Goal: Information Seeking & Learning: Learn about a topic

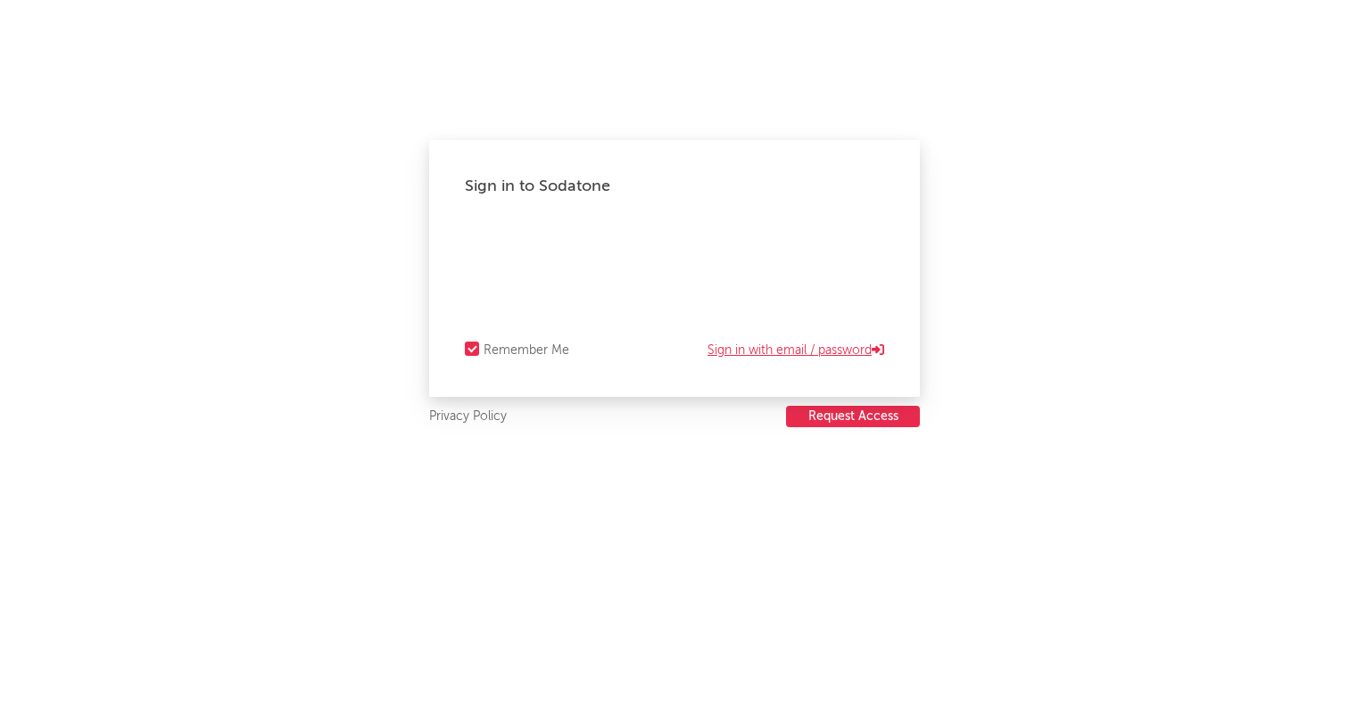
click at [807, 348] on link "Sign in with email / password" at bounding box center [795, 350] width 177 height 21
select select "recorded_music"
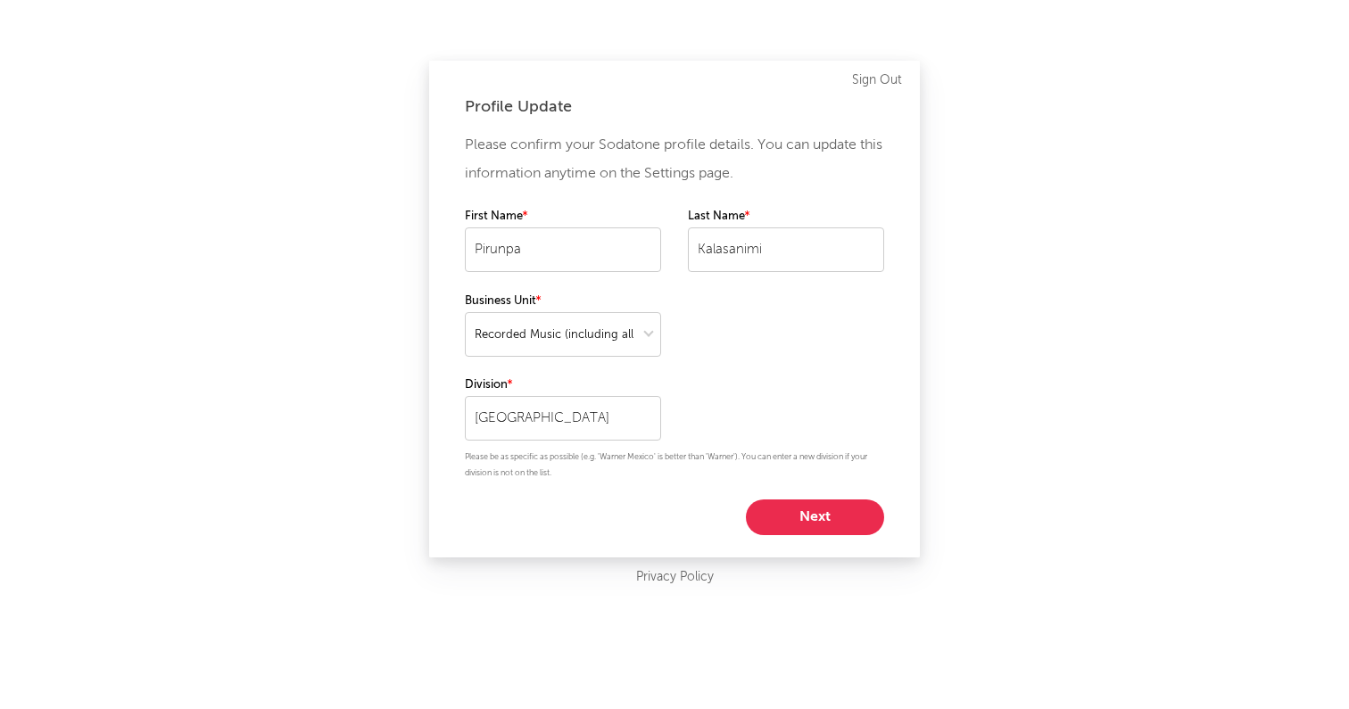
click at [801, 521] on button "Next" at bounding box center [815, 517] width 138 height 36
select select "manager"
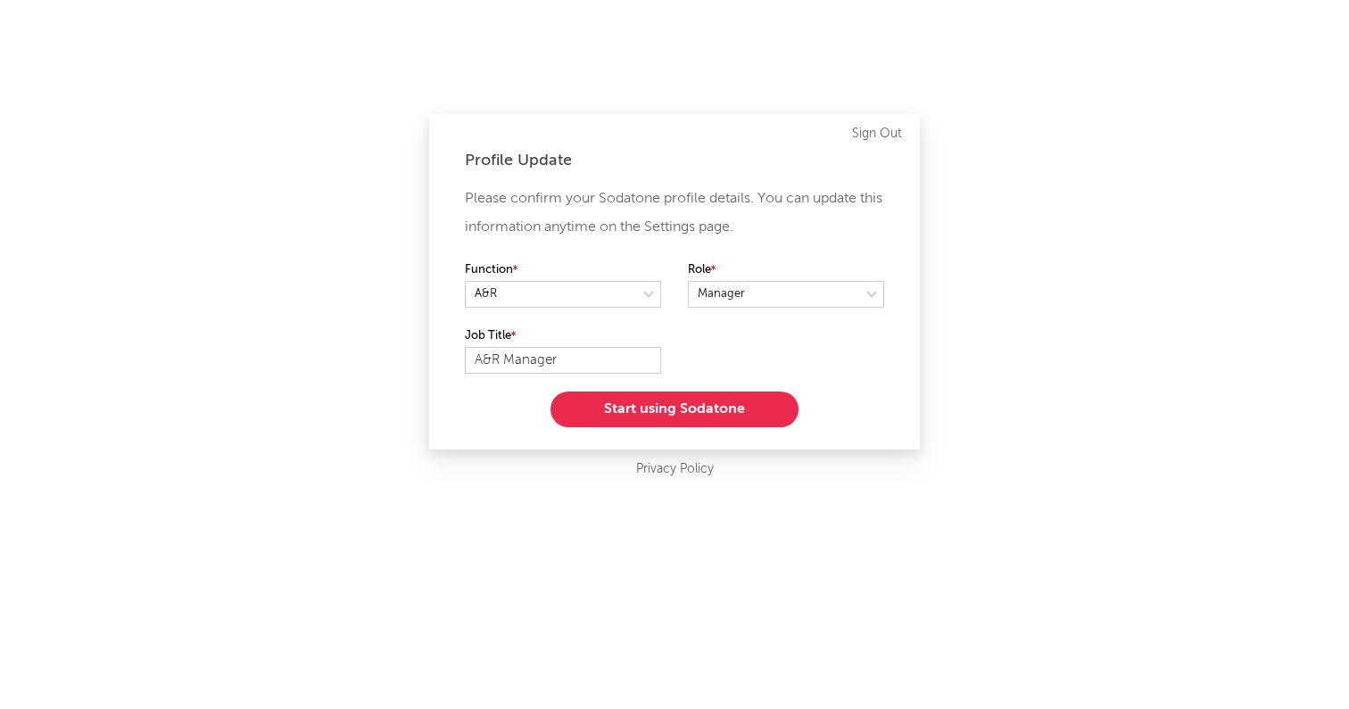
click at [682, 407] on button "Start using Sodatone" at bounding box center [674, 410] width 248 height 36
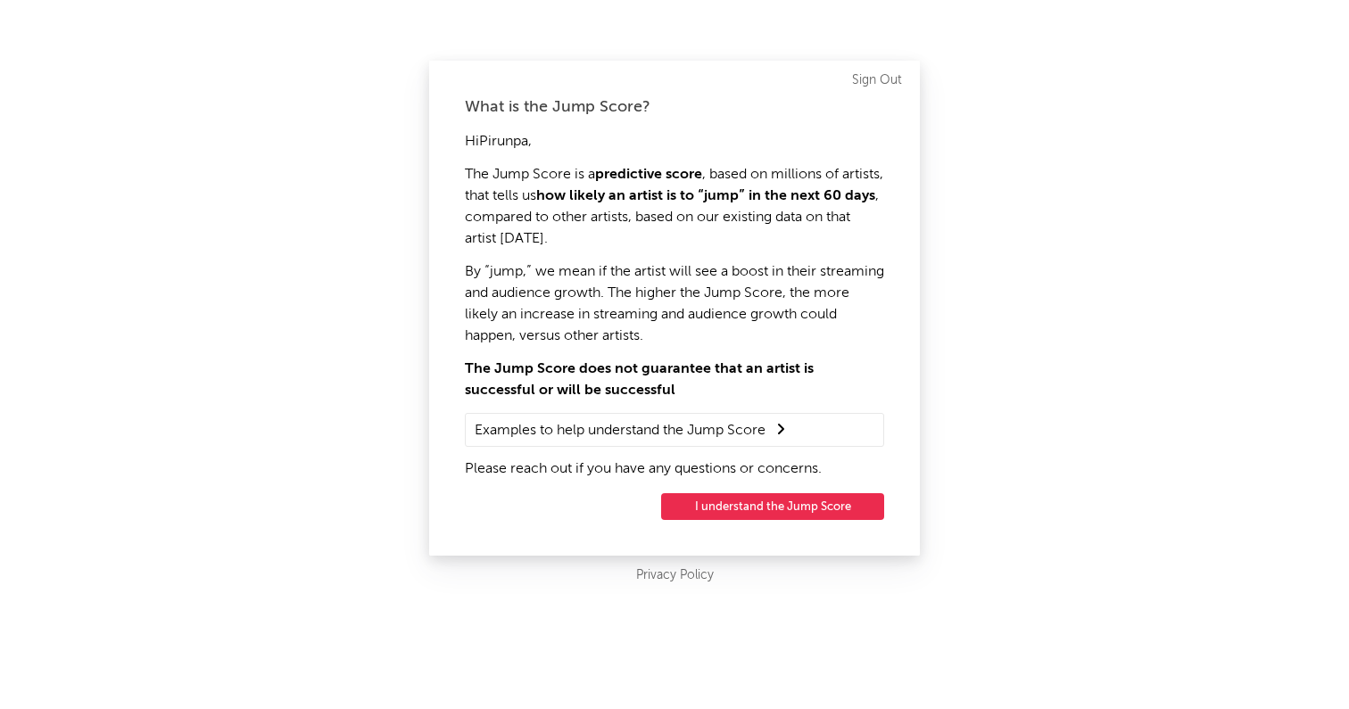
click at [741, 500] on button "I understand the Jump Score" at bounding box center [772, 506] width 223 height 27
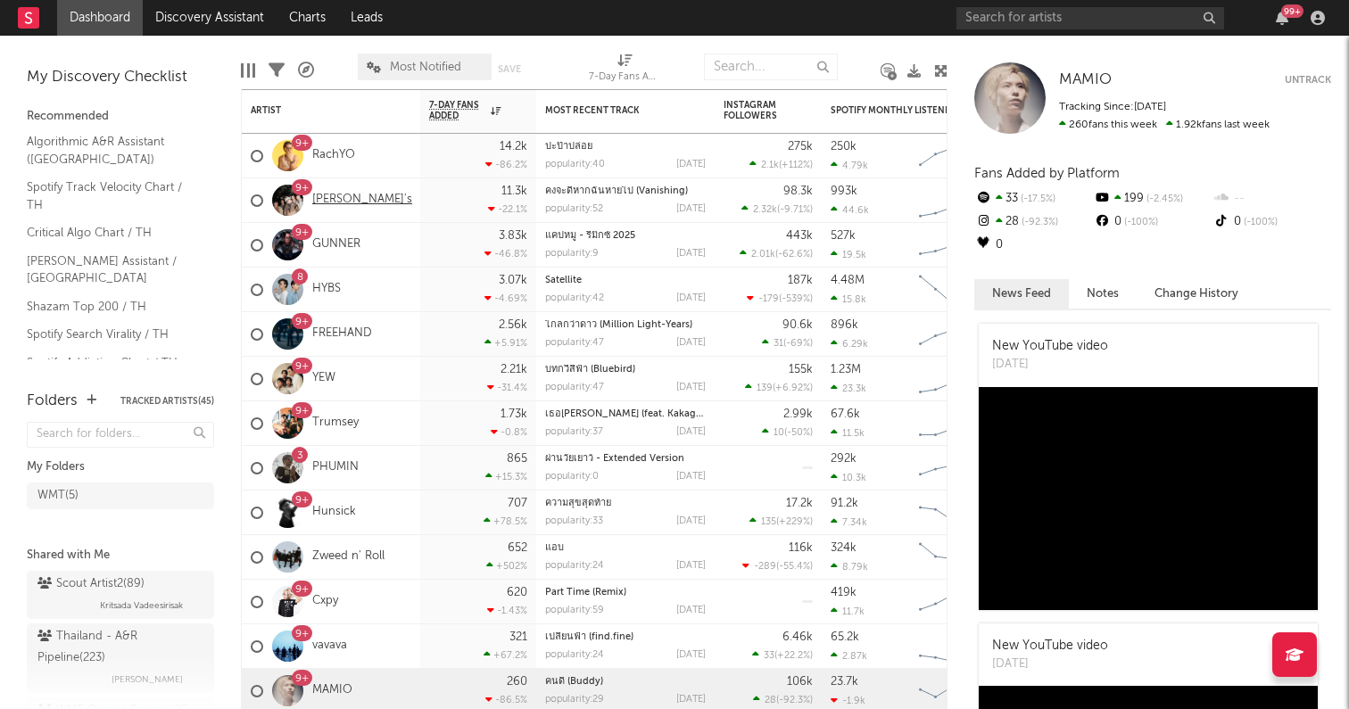
click at [323, 194] on link "AYLA's" at bounding box center [362, 200] width 100 height 15
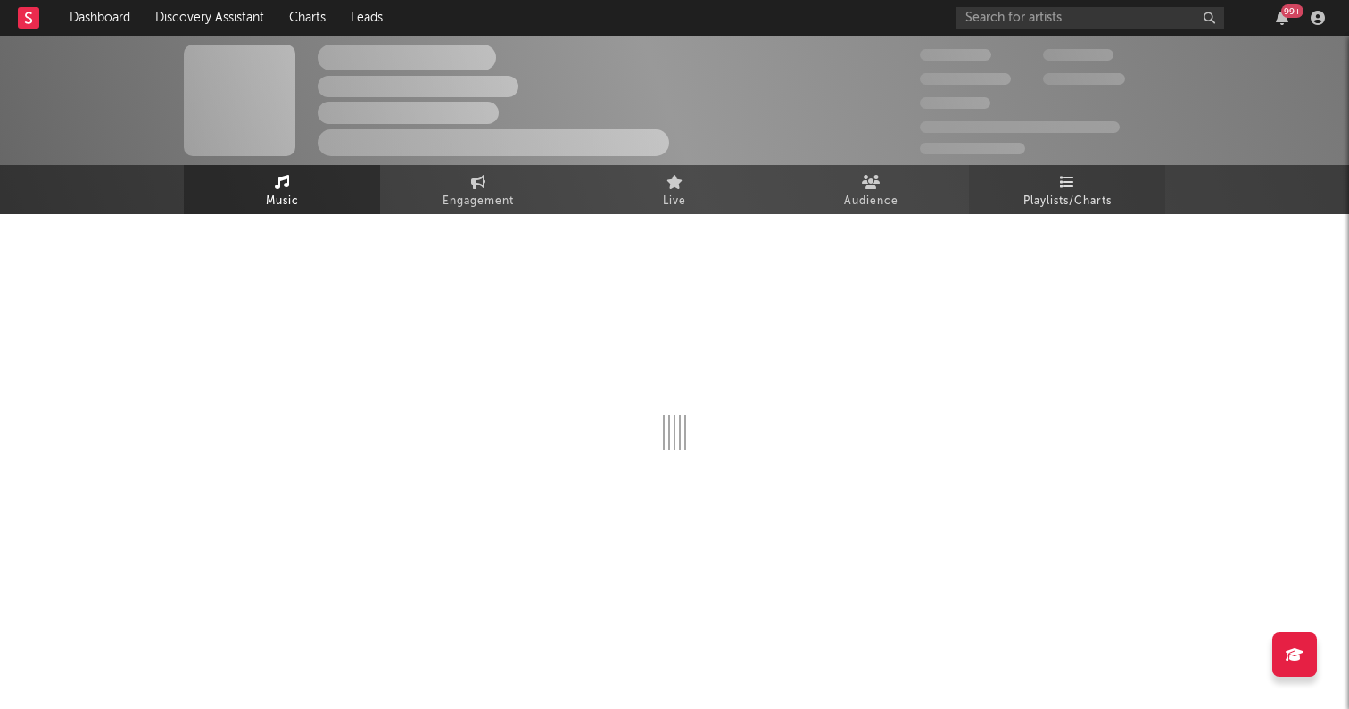
click at [1052, 186] on link "Playlists/Charts" at bounding box center [1067, 189] width 196 height 49
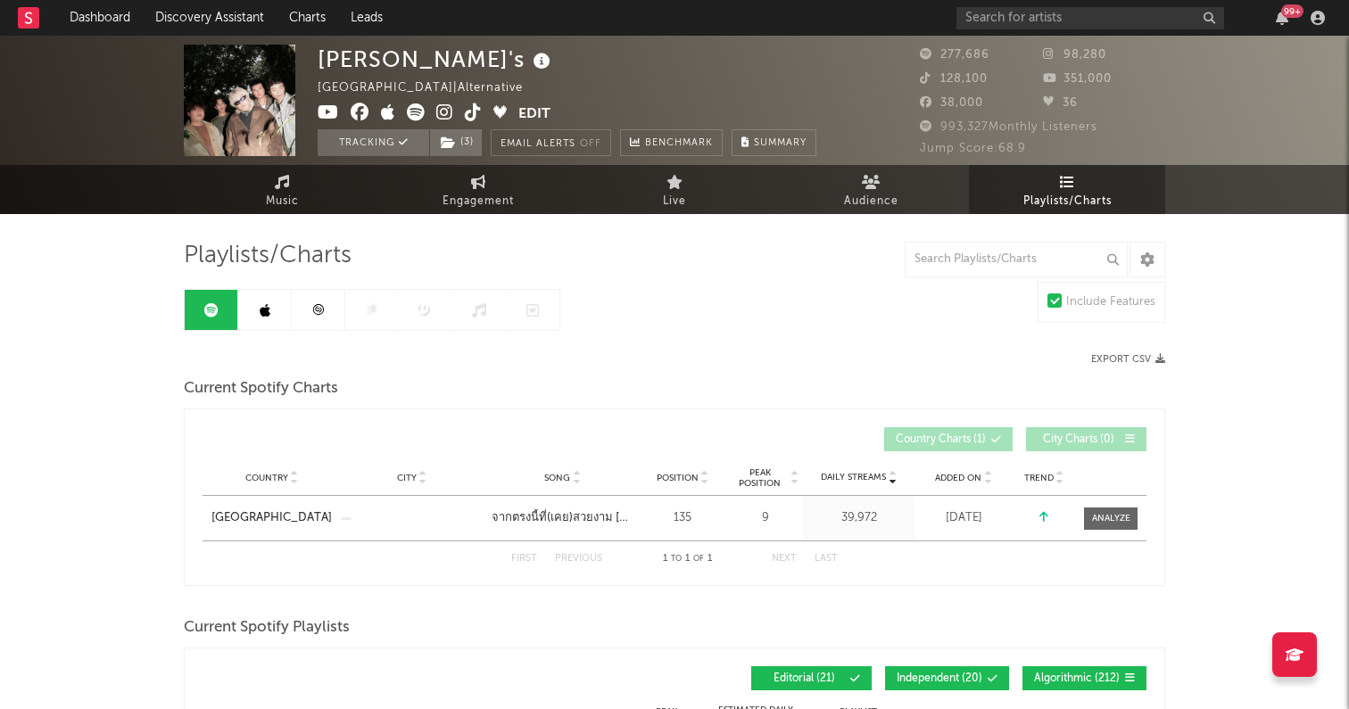
click at [1083, 186] on link "Playlists/Charts" at bounding box center [1067, 189] width 196 height 49
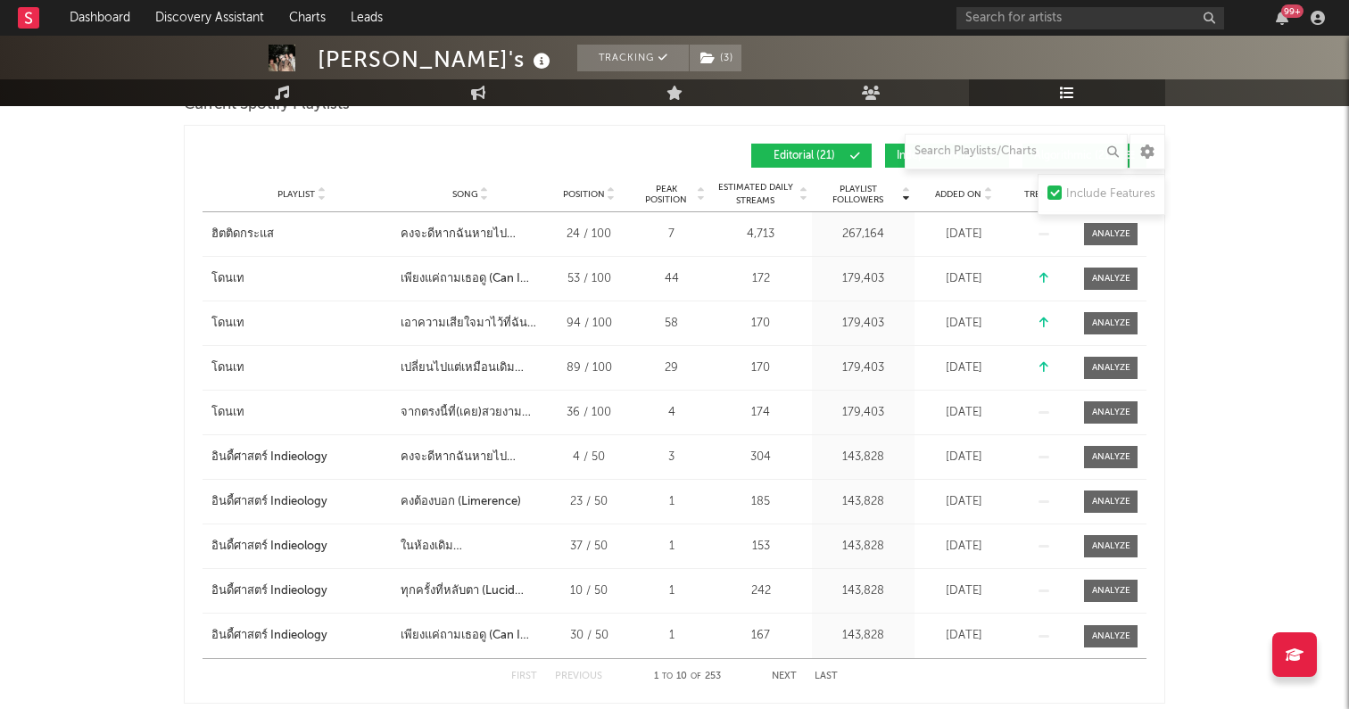
scroll to position [516, 0]
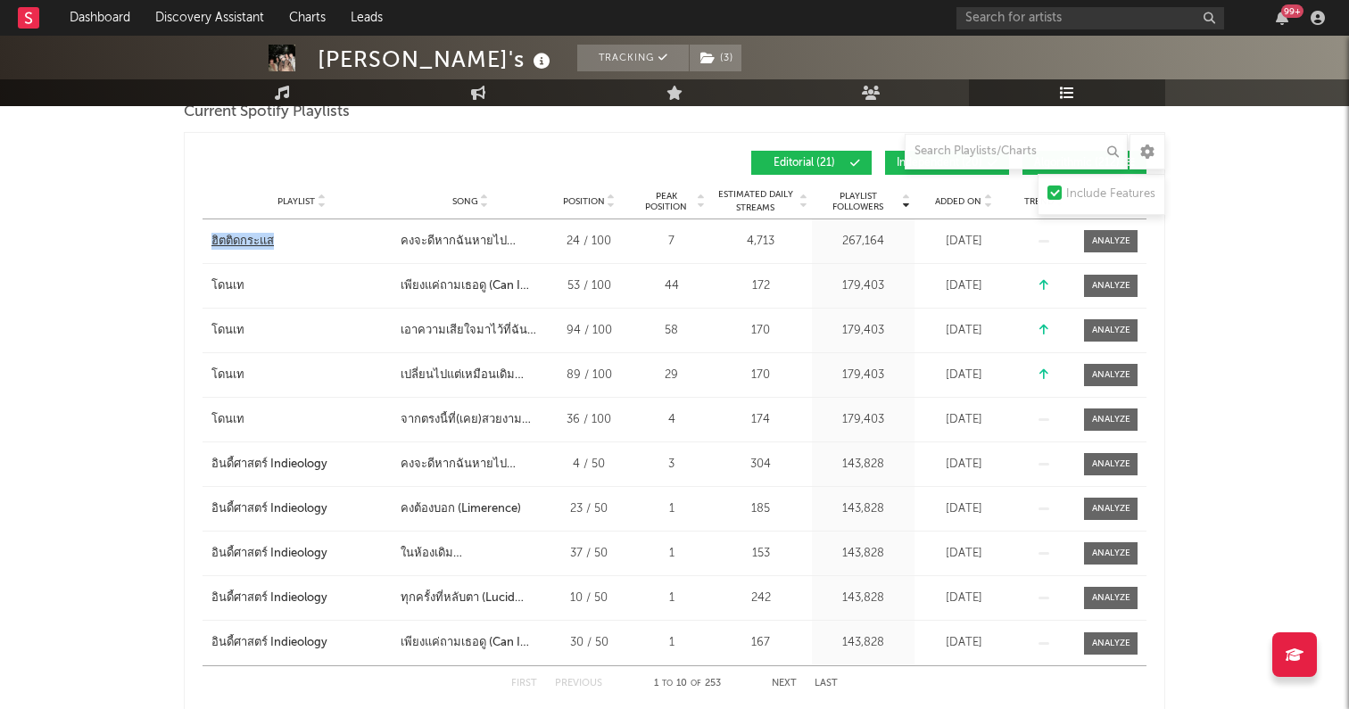
drag, startPoint x: 153, startPoint y: 238, endPoint x: 292, endPoint y: 245, distance: 139.3
copy div "ฮิตติดกระแส"
drag, startPoint x: 192, startPoint y: 277, endPoint x: 251, endPoint y: 280, distance: 58.9
click at [251, 280] on div "Playlist Followers Playlist Song Position Peak Position Playlist Followers Adde…" at bounding box center [674, 421] width 981 height 579
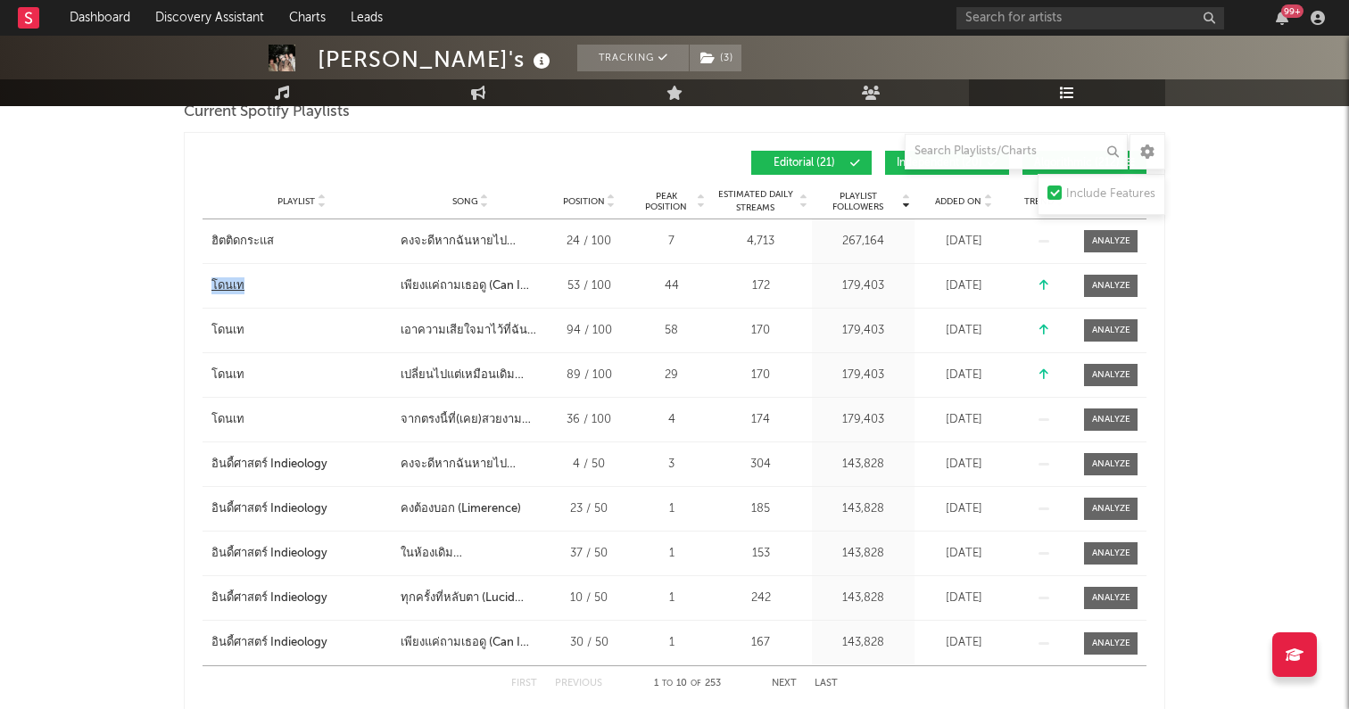
copy div "โดนเท"
drag, startPoint x: 202, startPoint y: 462, endPoint x: 326, endPoint y: 459, distance: 124.0
click at [326, 459] on div "Playlist อินดี้ศาสตร์ Indieology" at bounding box center [299, 465] width 194 height 18
copy div "อินดี้ศาสตร์ Indieology"
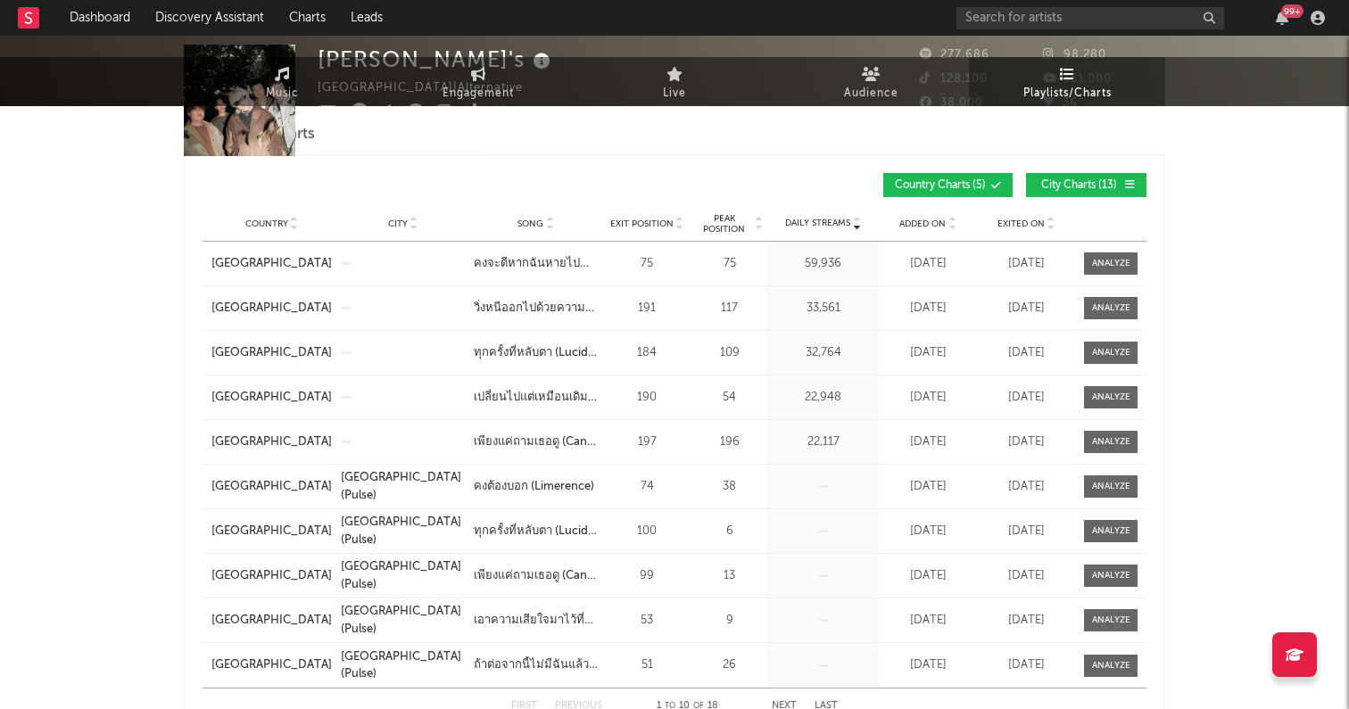
scroll to position [0, 0]
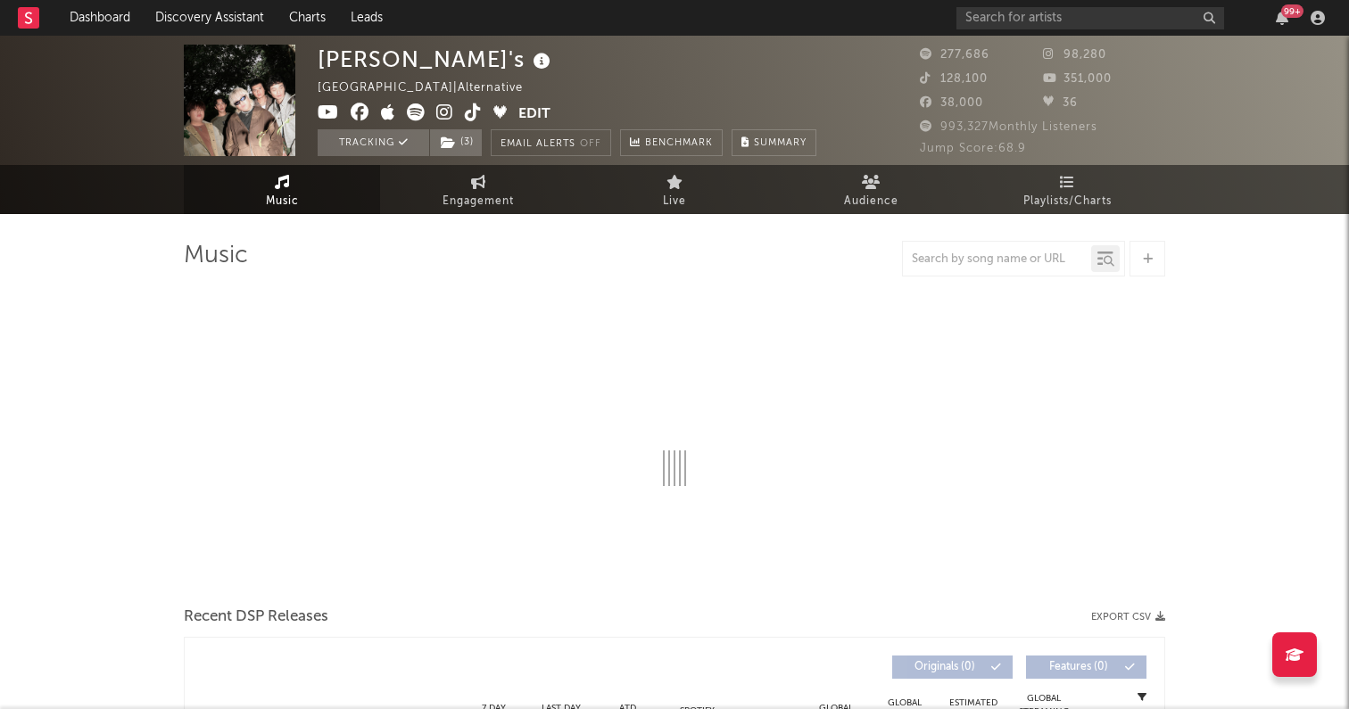
select select "6m"
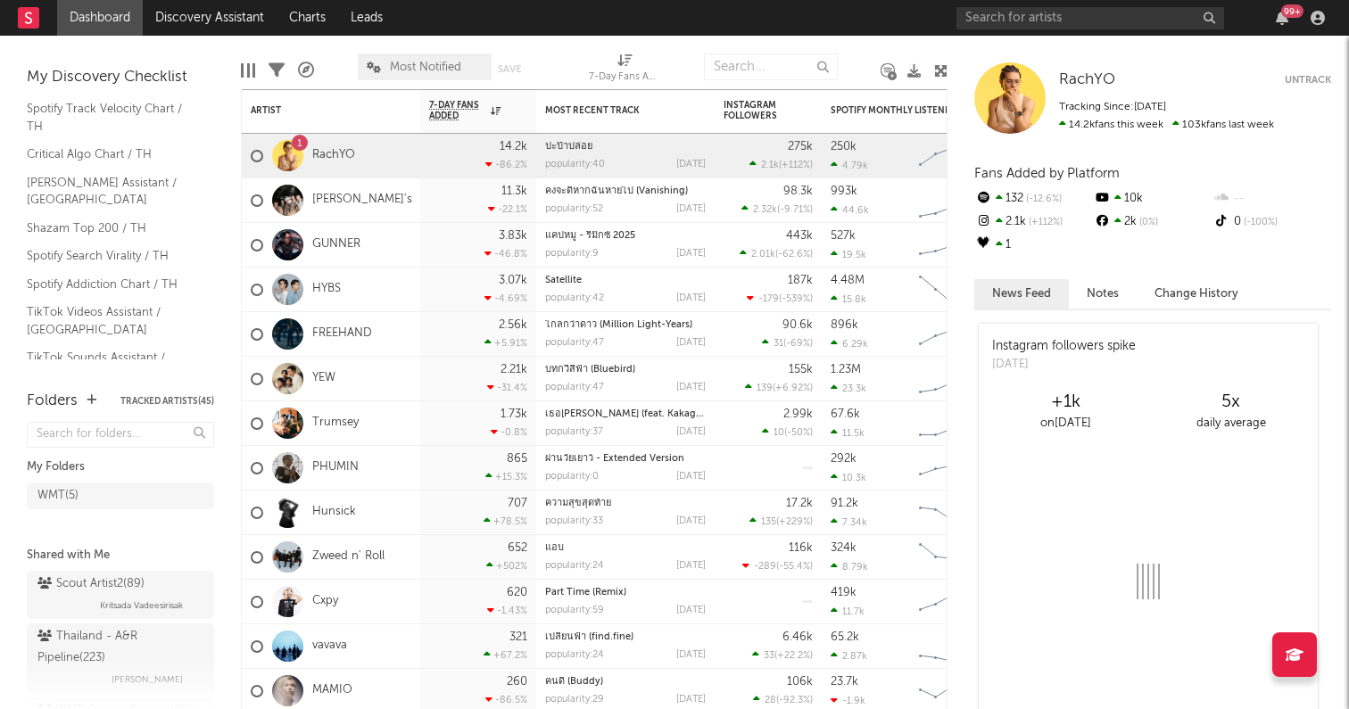
scroll to position [95, 0]
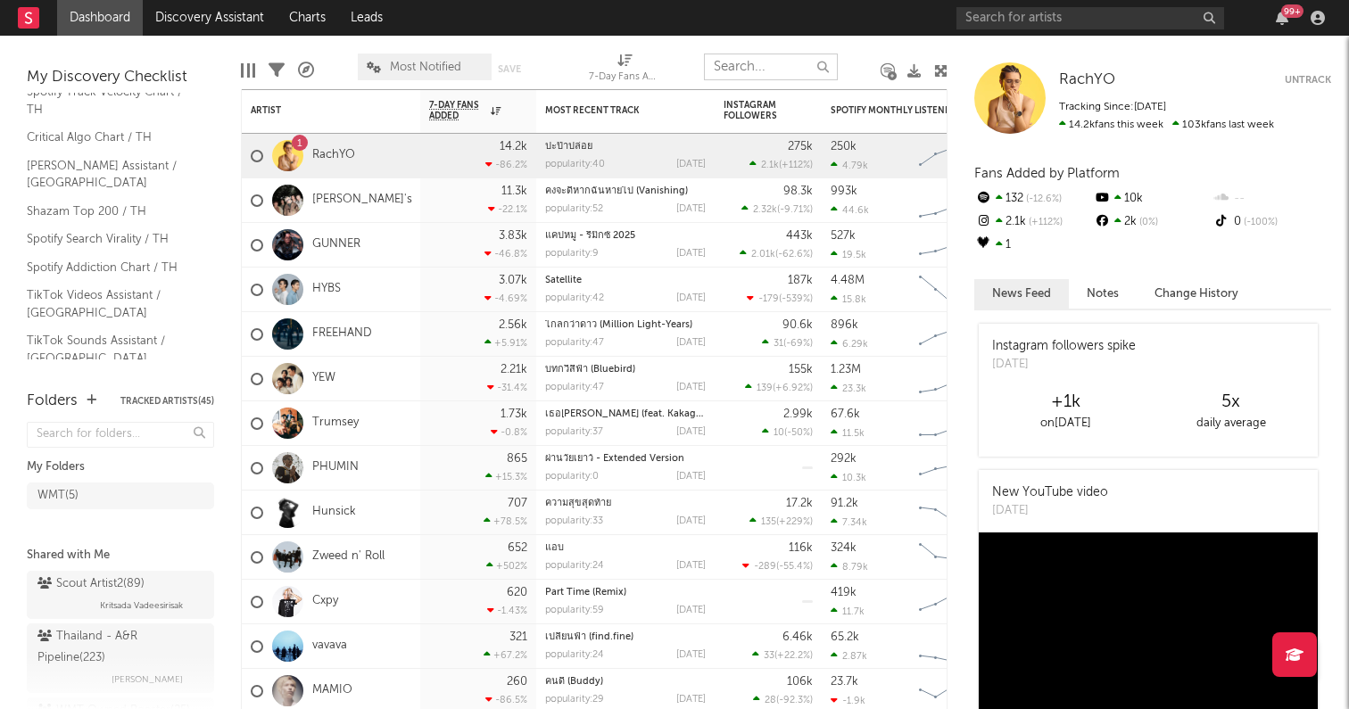
click at [743, 64] on input "text" at bounding box center [771, 67] width 134 height 27
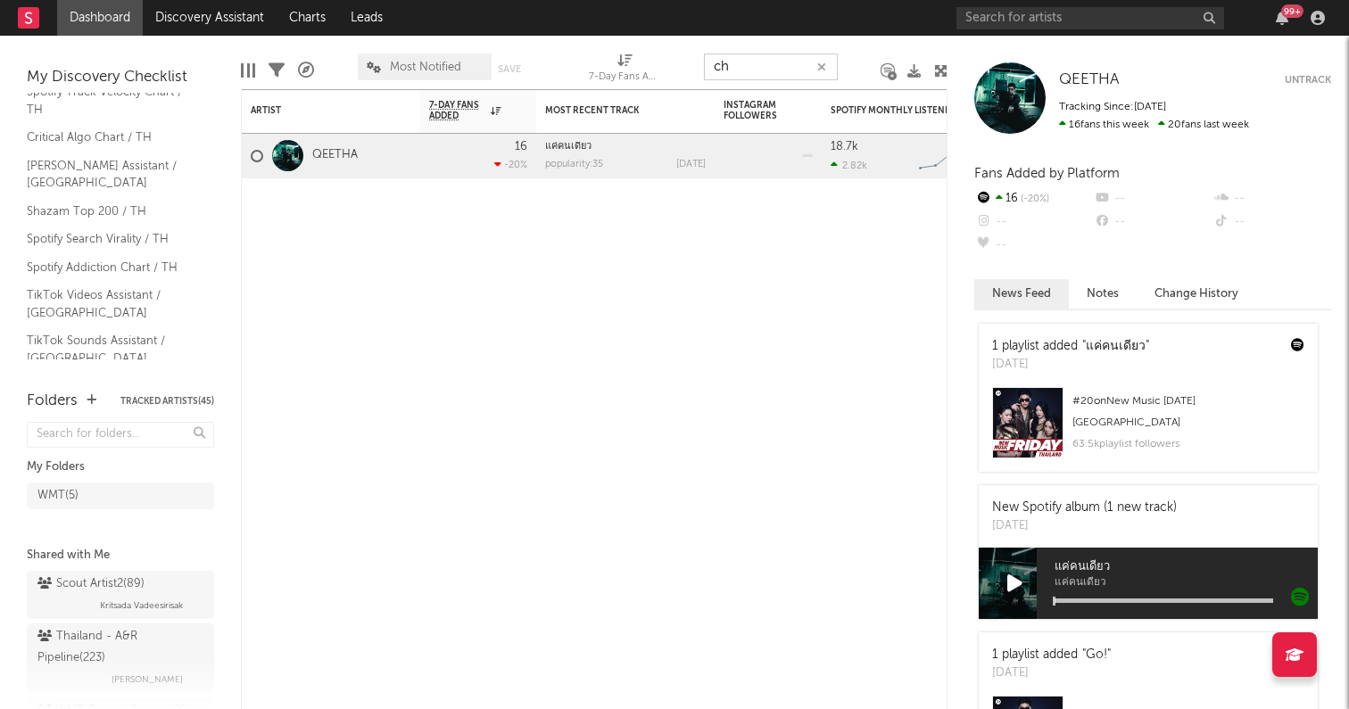
type input "c"
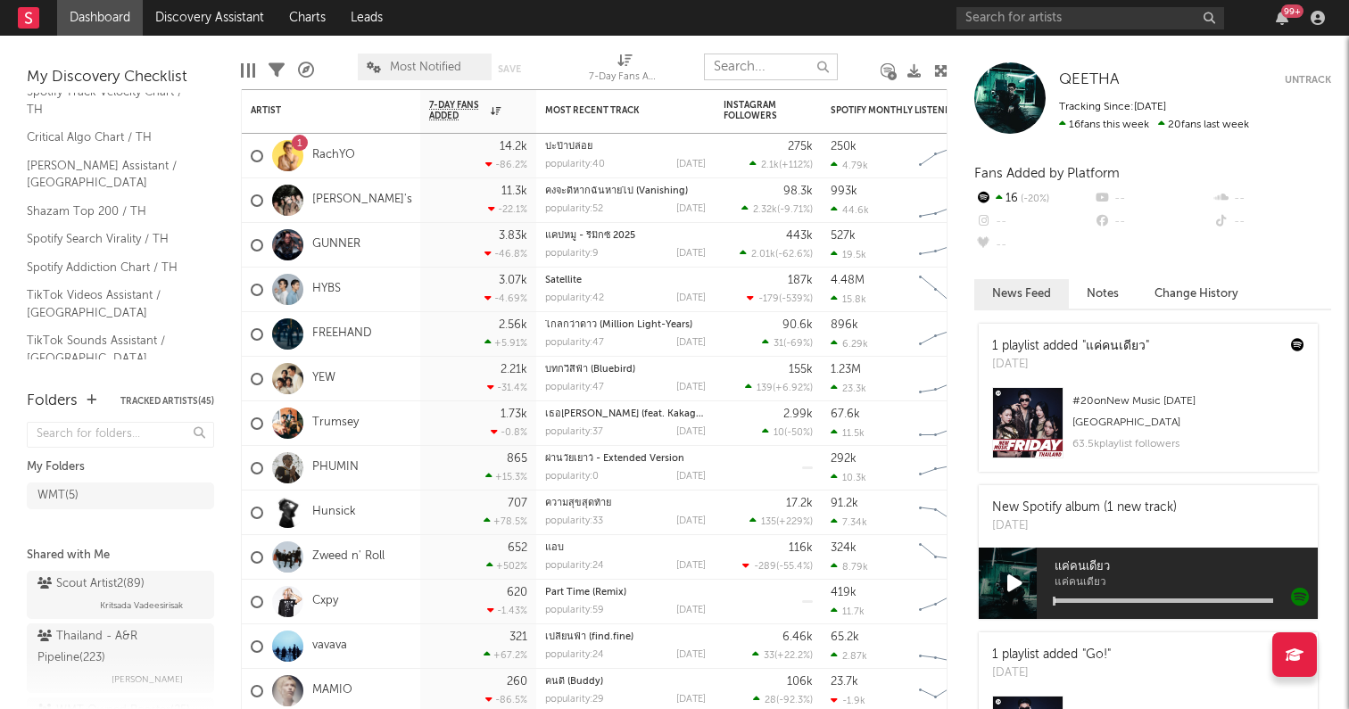
type input "เ"
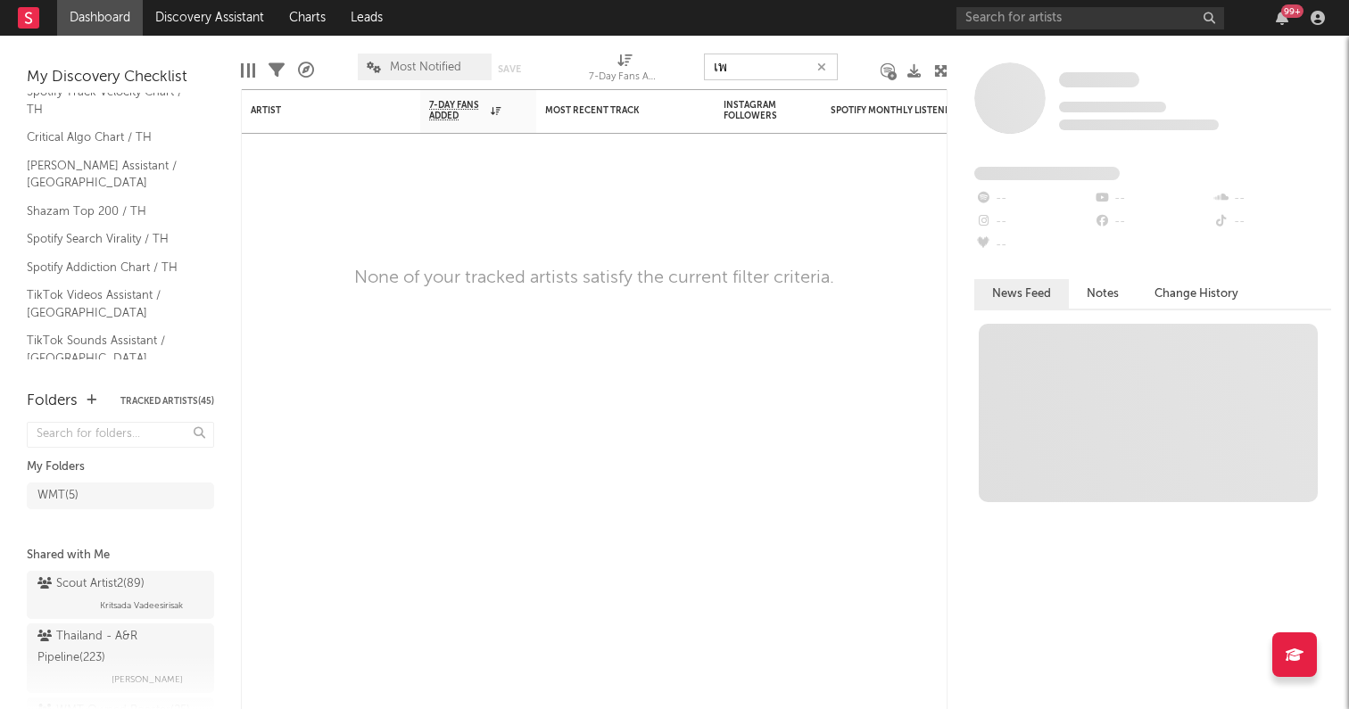
type input "เ"
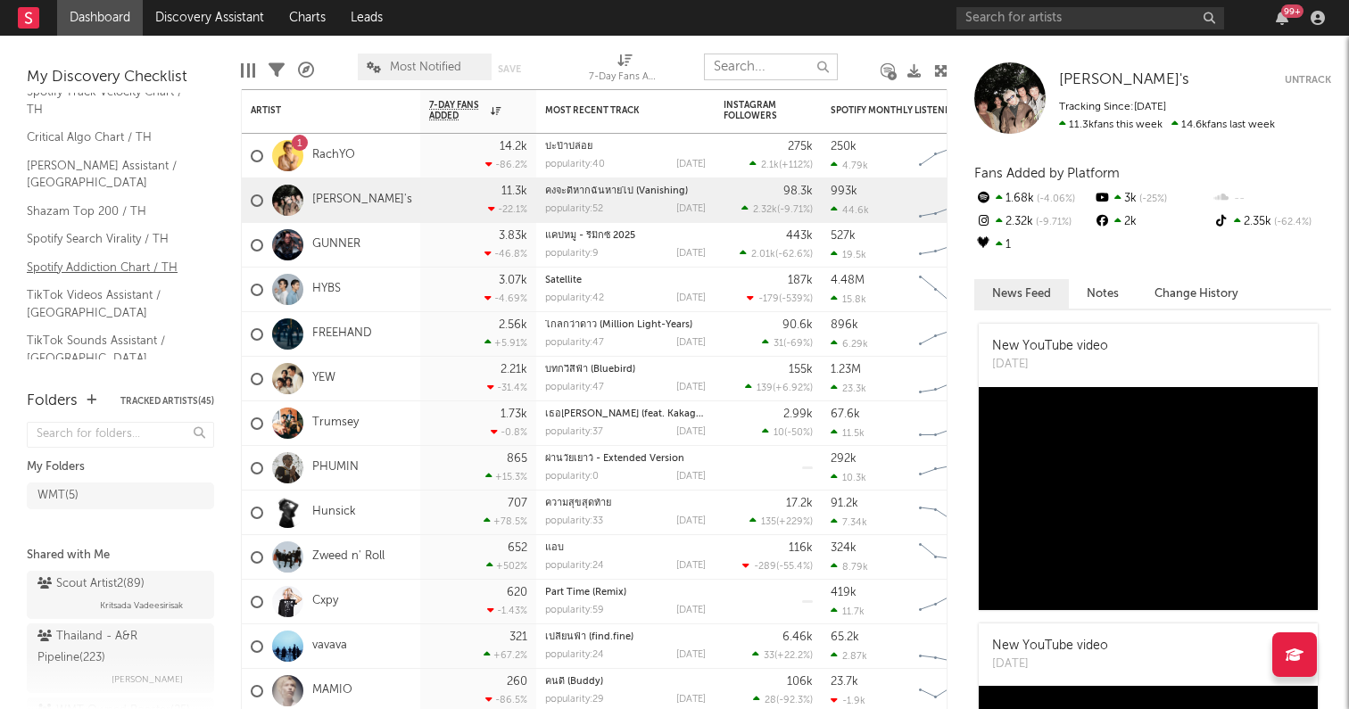
scroll to position [0, 0]
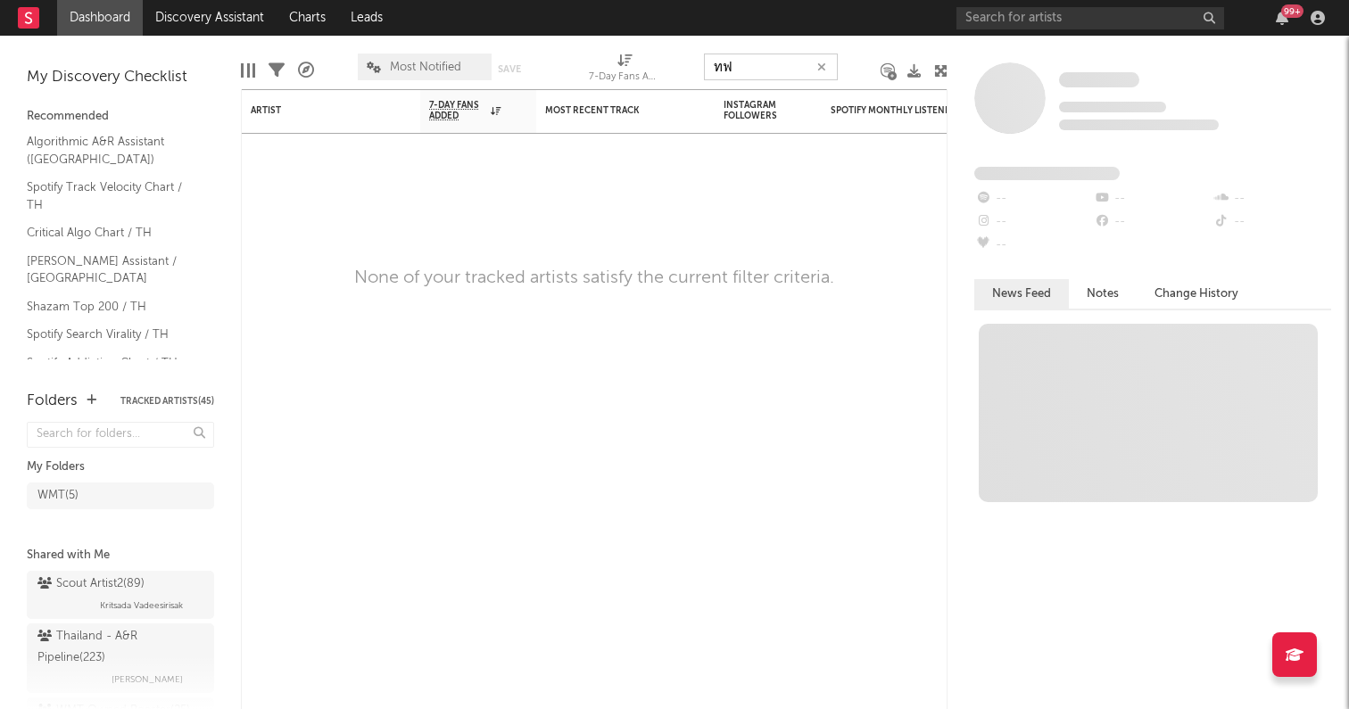
type input "ท"
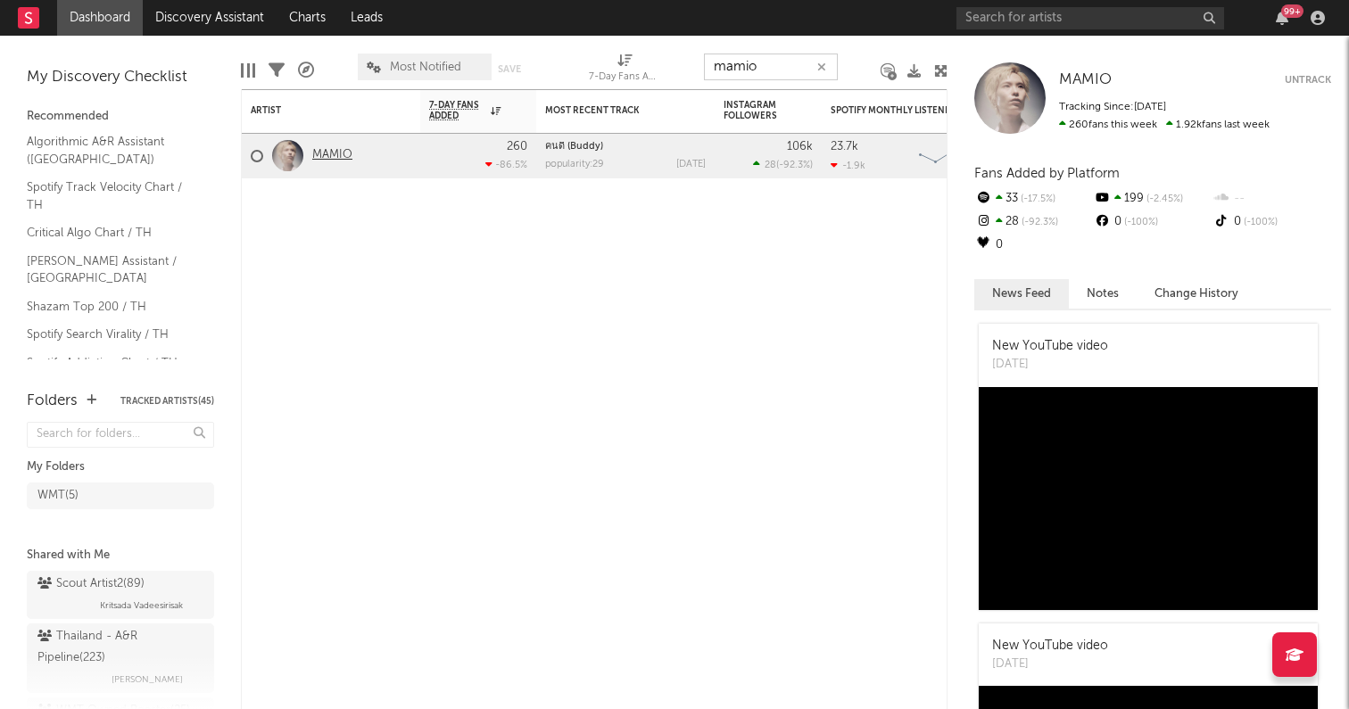
type input "mamio"
click at [326, 152] on link "MAMIO" at bounding box center [332, 155] width 40 height 15
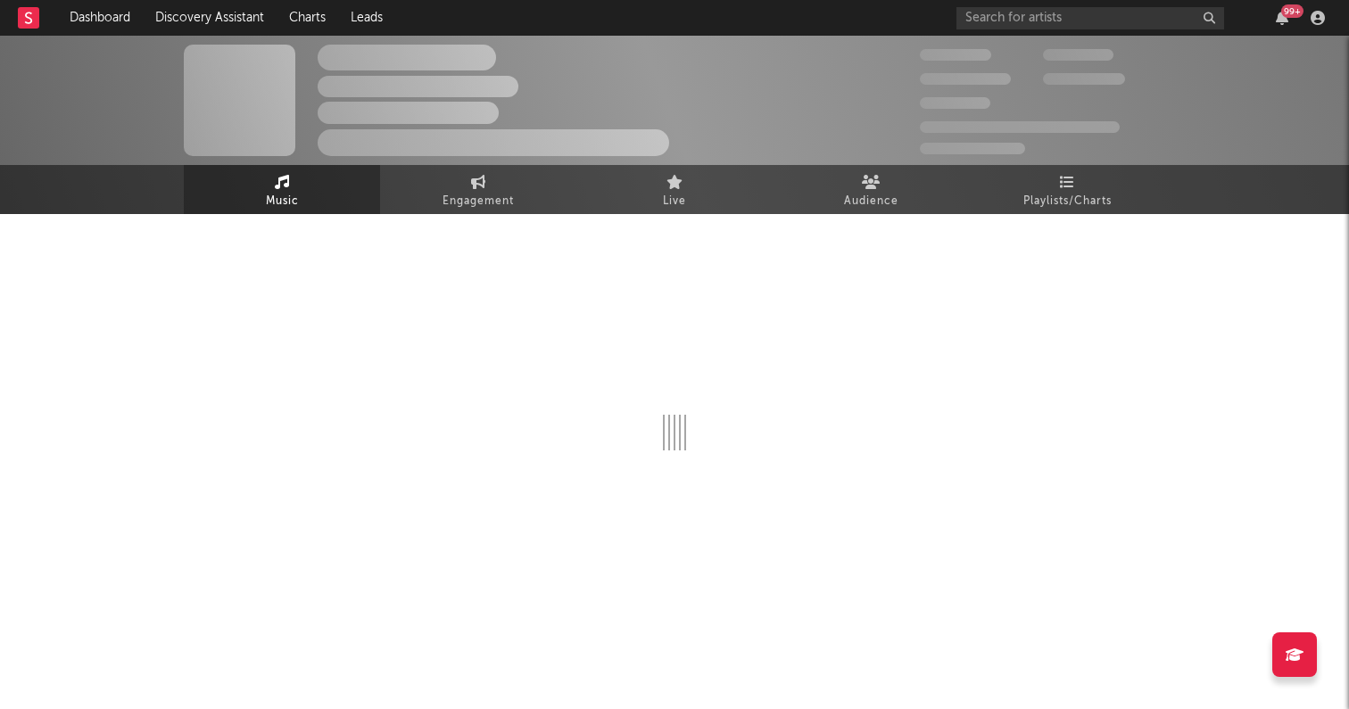
select select "1w"
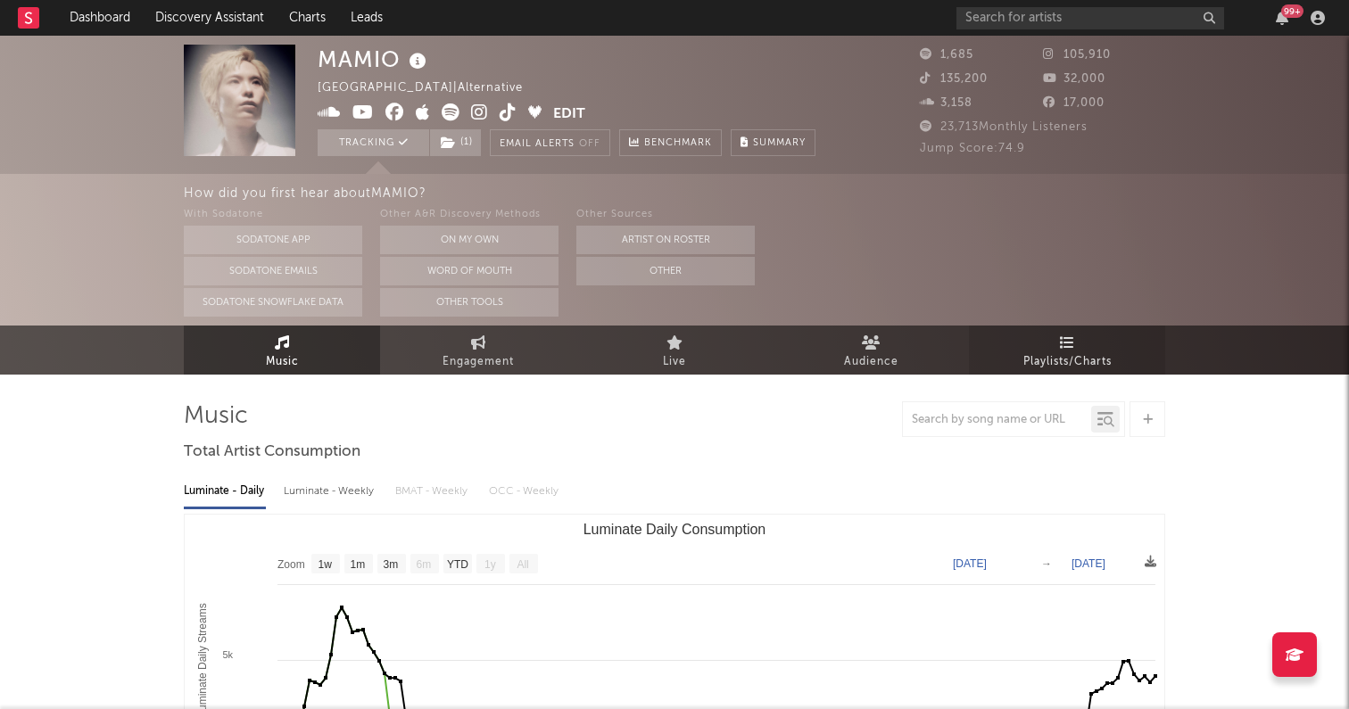
click at [1064, 343] on icon at bounding box center [1067, 342] width 15 height 14
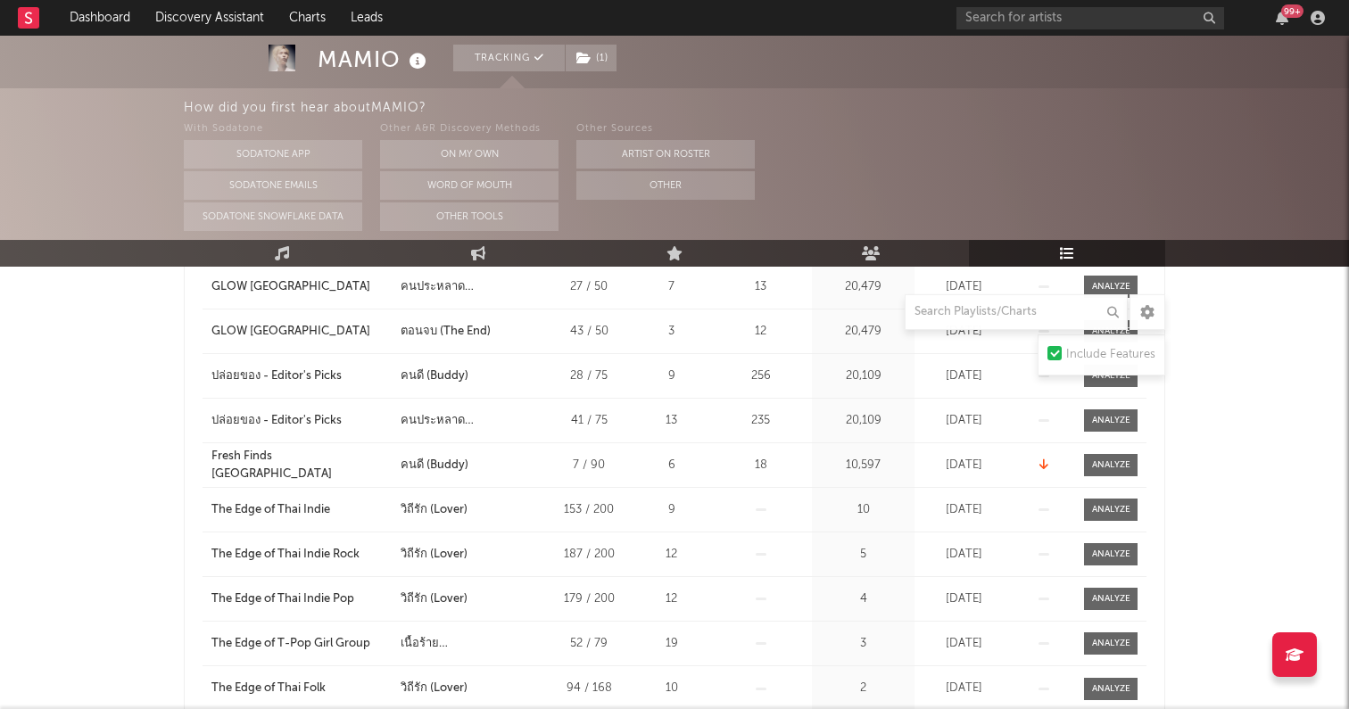
scroll to position [383, 0]
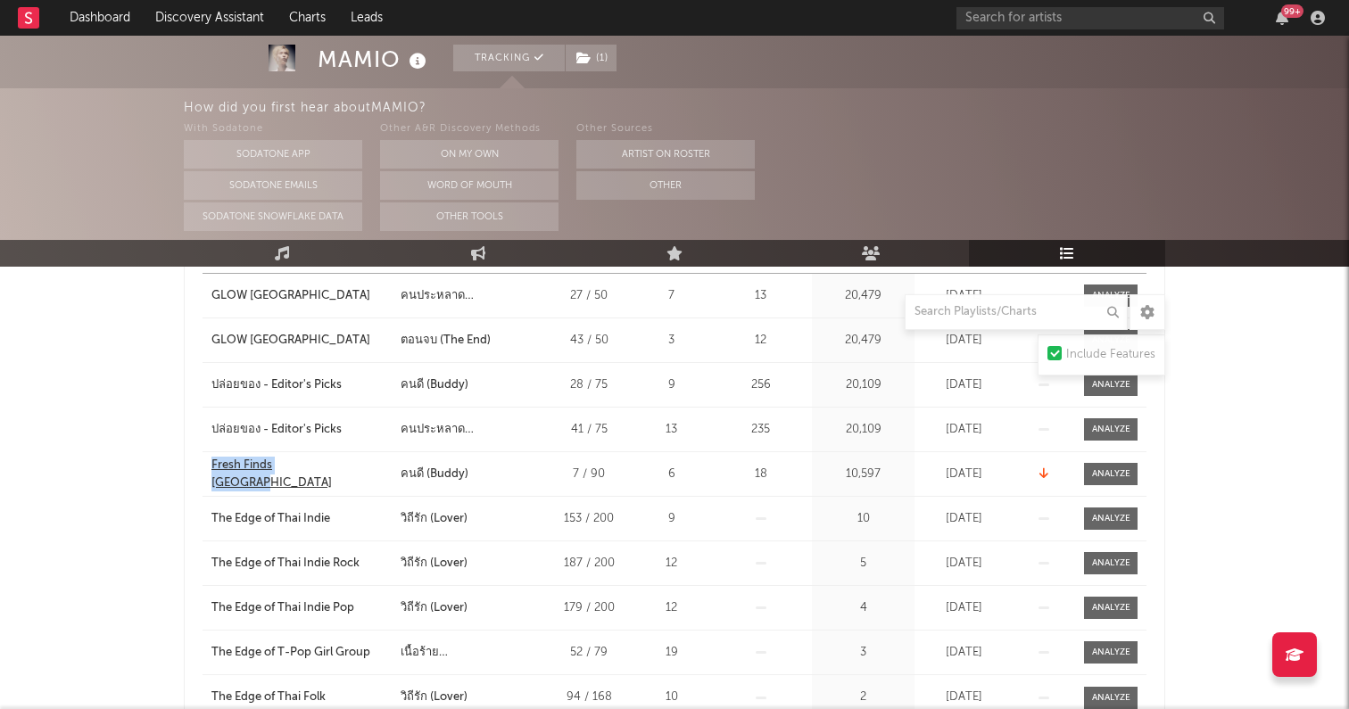
drag, startPoint x: 192, startPoint y: 473, endPoint x: 320, endPoint y: 471, distance: 128.4
click at [320, 471] on div "Playlist Followers Playlist Song Position Peak Position Playlist Followers Adde…" at bounding box center [674, 475] width 981 height 579
copy div "Fresh Finds Thailand"
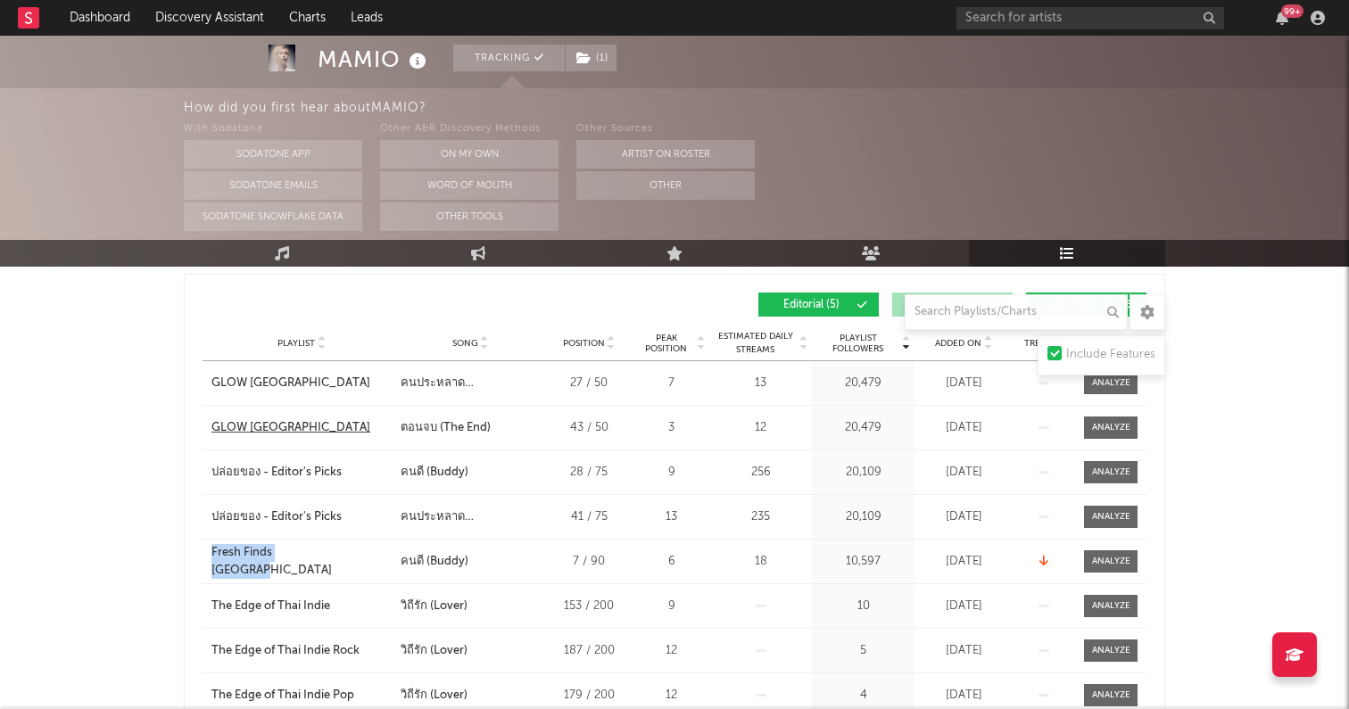
scroll to position [296, 0]
drag, startPoint x: 200, startPoint y: 423, endPoint x: 295, endPoint y: 421, distance: 95.5
click at [295, 421] on div "Playlist Followers Playlist Song Position Peak Position Playlist Followers Adde…" at bounding box center [674, 562] width 981 height 579
copy div "GLOW Thailand"
drag, startPoint x: 200, startPoint y: 469, endPoint x: 354, endPoint y: 471, distance: 154.3
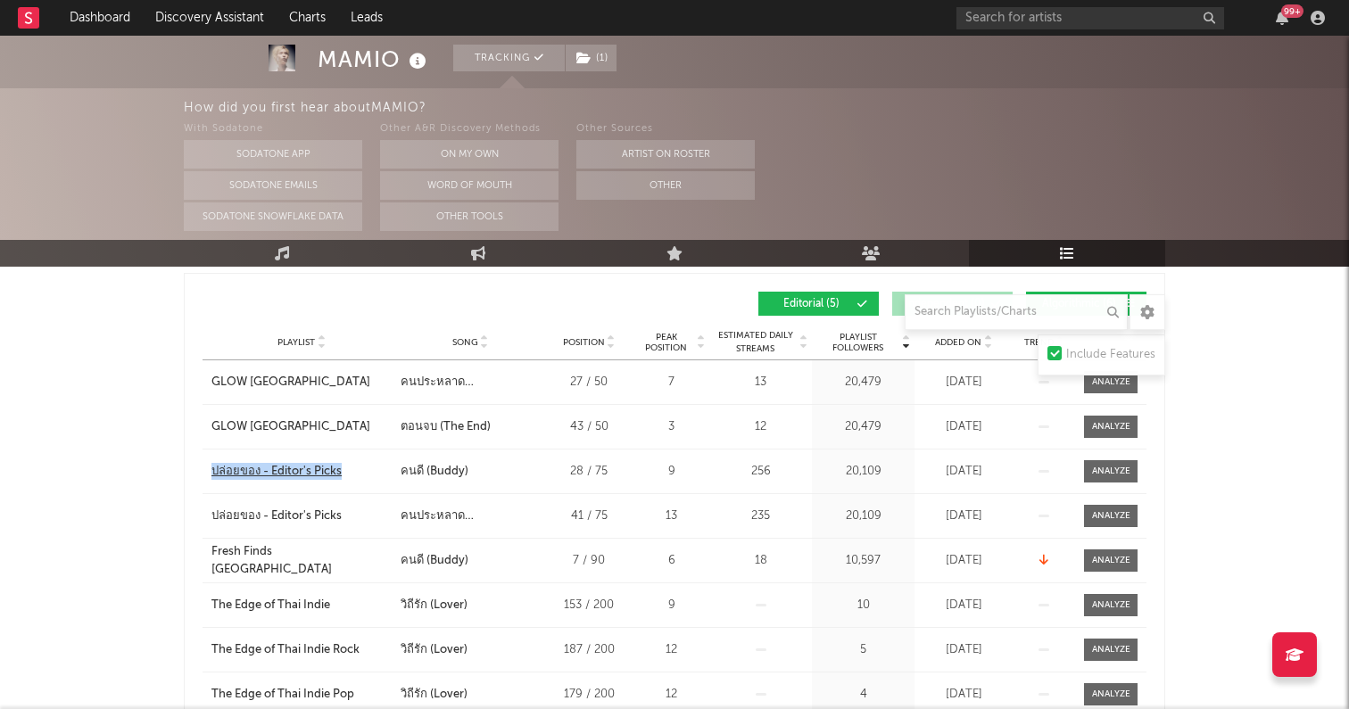
click at [354, 471] on div "Playlist Followers Playlist Song Position Peak Position Playlist Followers Adde…" at bounding box center [674, 562] width 981 height 579
copy div "ปล่อยของ - Editor's Picks"
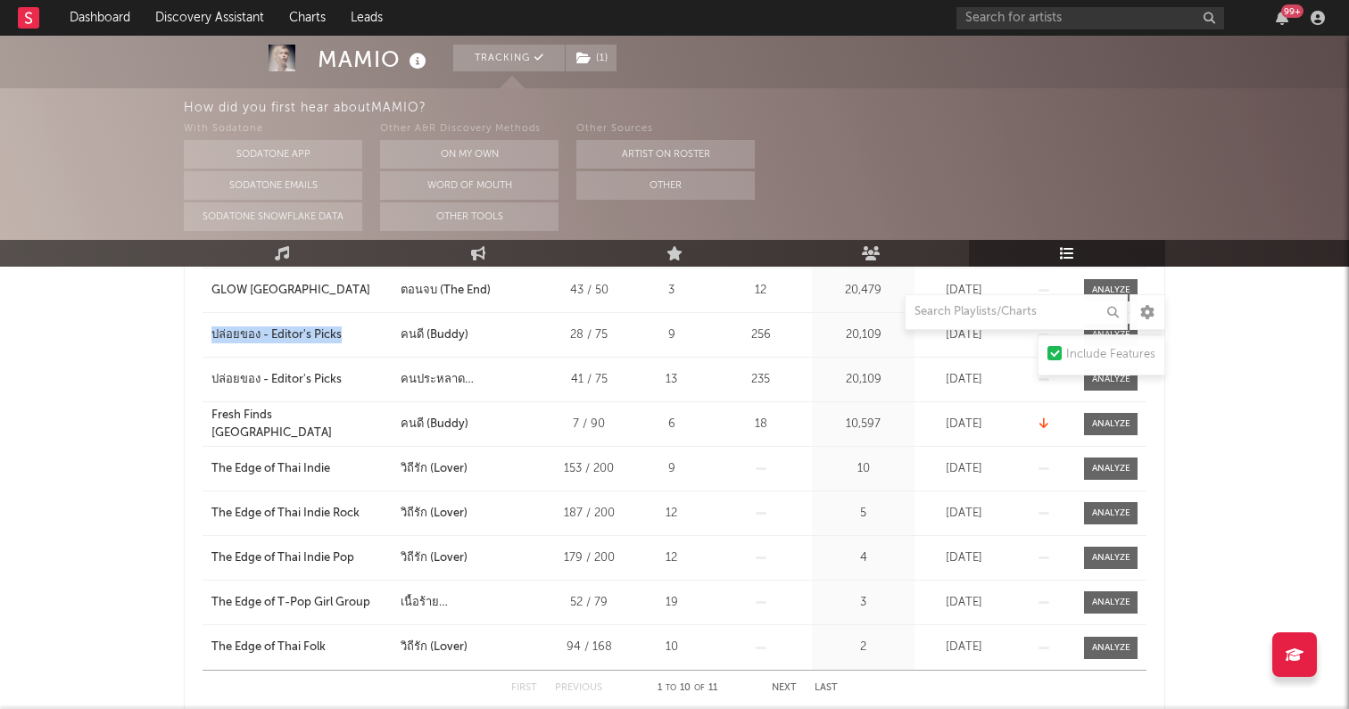
scroll to position [430, 0]
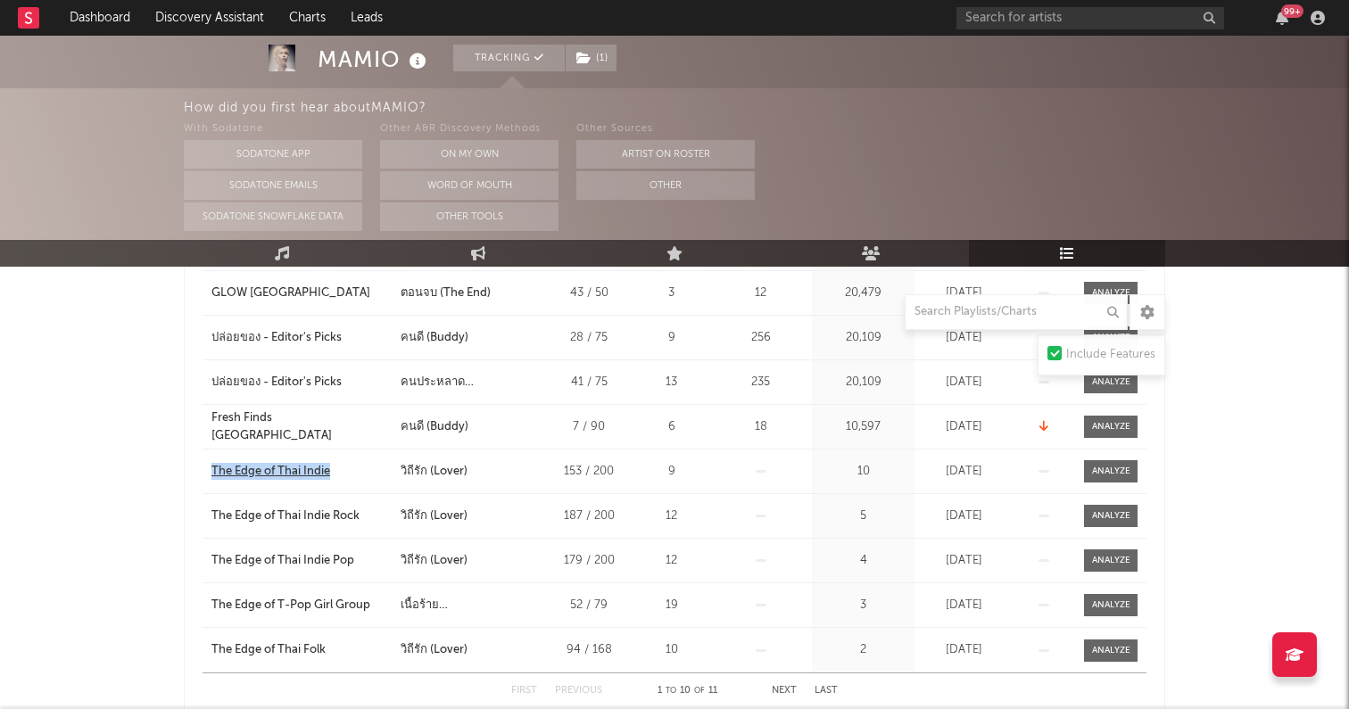
drag, startPoint x: 190, startPoint y: 472, endPoint x: 331, endPoint y: 474, distance: 140.9
click at [331, 474] on div "Playlist Followers Playlist Song Position Peak Position Playlist Followers Adde…" at bounding box center [674, 428] width 981 height 579
copy div "The Edge of Thai Indie"
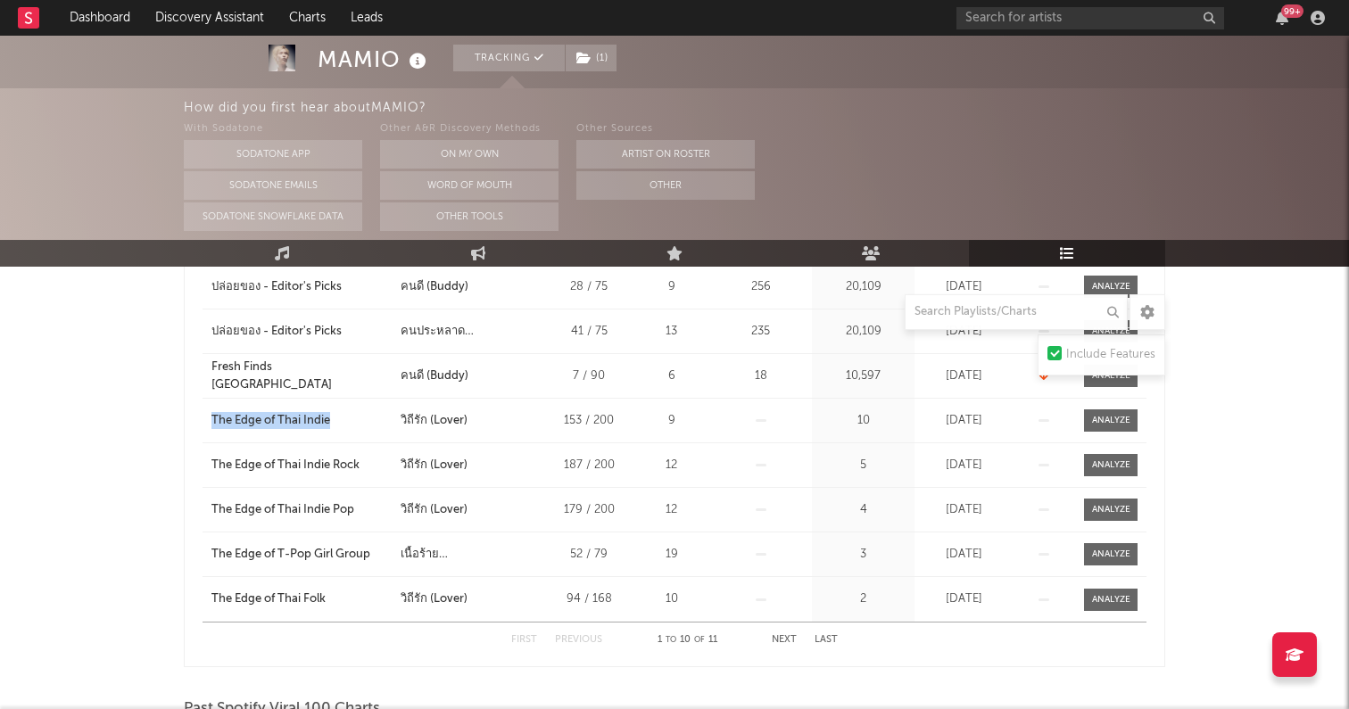
scroll to position [465, 0]
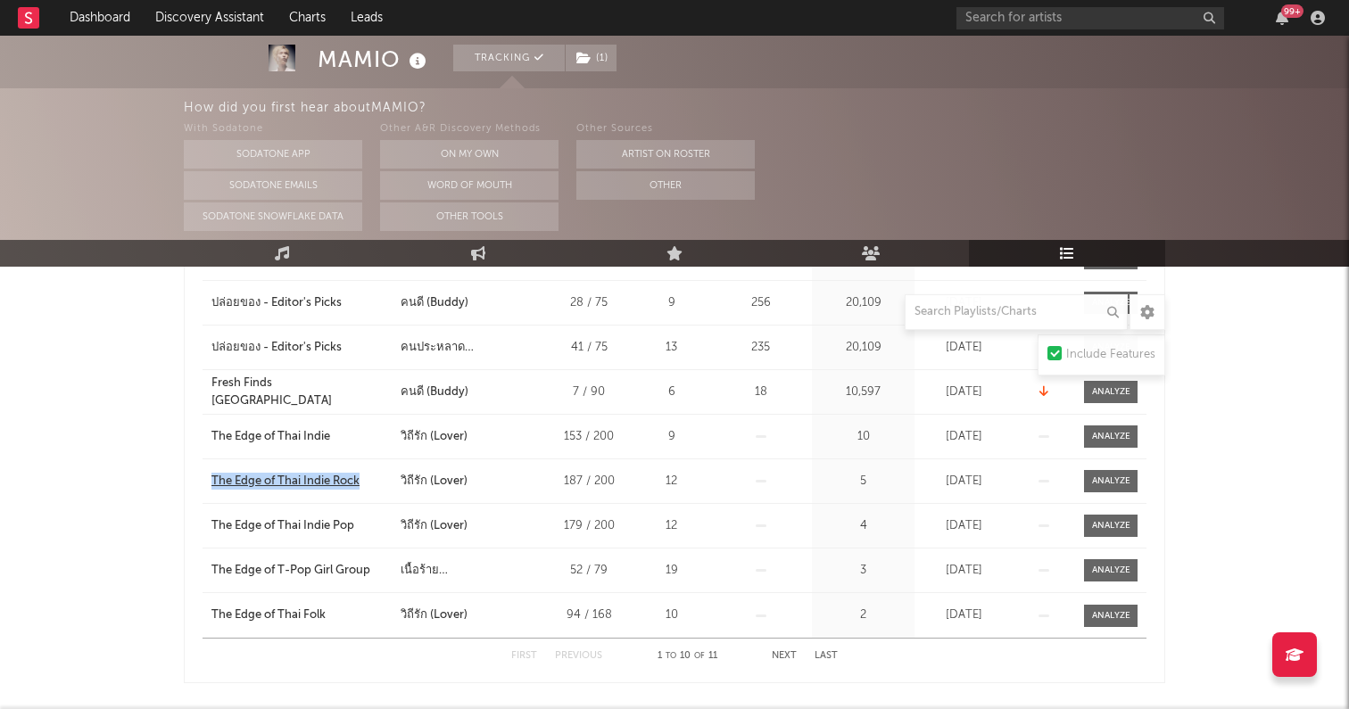
drag, startPoint x: 157, startPoint y: 478, endPoint x: 362, endPoint y: 489, distance: 205.4
click at [362, 489] on div "MAMIO Tracking ( 1 ) Thailand | Alternative Edit Tracking ( 1 ) Email Alerts Of…" at bounding box center [674, 630] width 1349 height 2119
copy div "The Edge of Thai Indie Rock"
drag, startPoint x: 188, startPoint y: 615, endPoint x: 335, endPoint y: 619, distance: 147.2
click at [335, 619] on div "Playlist Followers Playlist Song Position Peak Position Playlist Followers Adde…" at bounding box center [674, 393] width 981 height 579
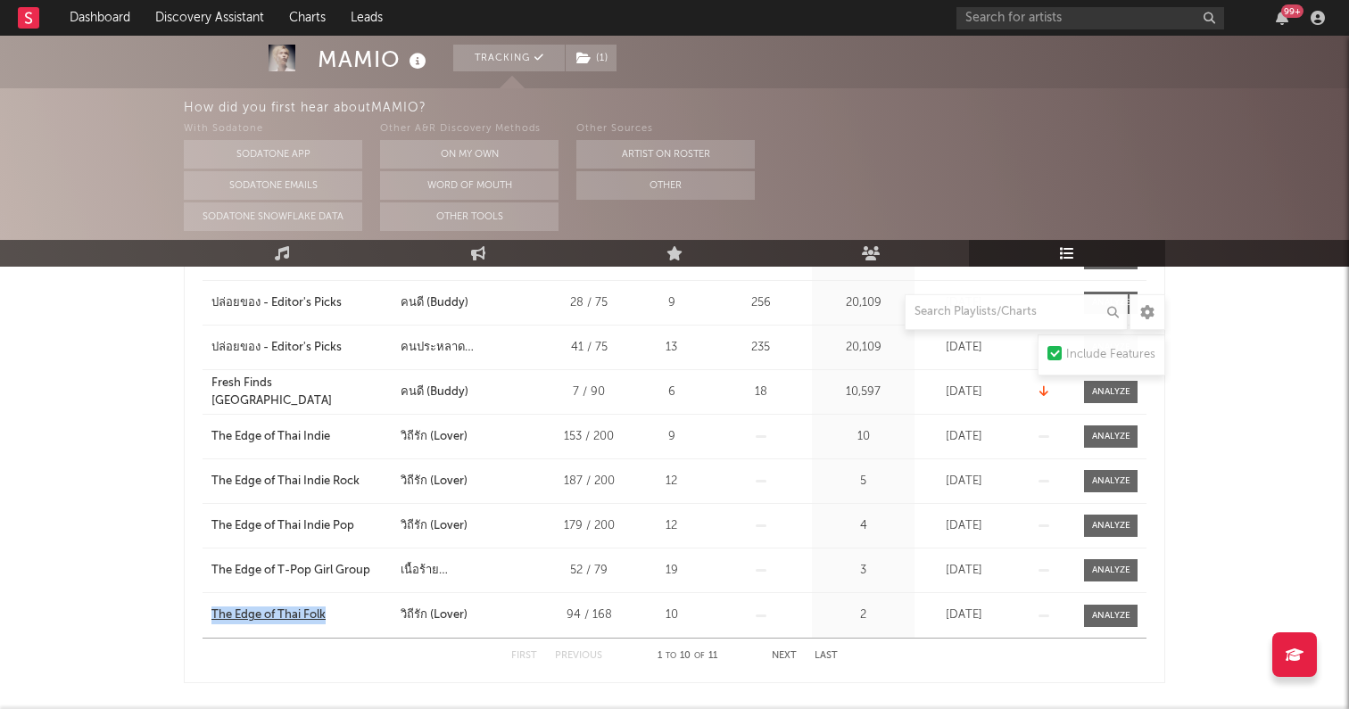
copy div "The Edge of Thai Folk"
drag, startPoint x: 201, startPoint y: 561, endPoint x: 378, endPoint y: 561, distance: 177.5
click at [383, 563] on div "Playlist Followers Playlist Song Position Peak Position Playlist Followers Adde…" at bounding box center [674, 393] width 981 height 579
copy div "The Edge of T-Pop Girl Group"
